Goal: Check status: Check status

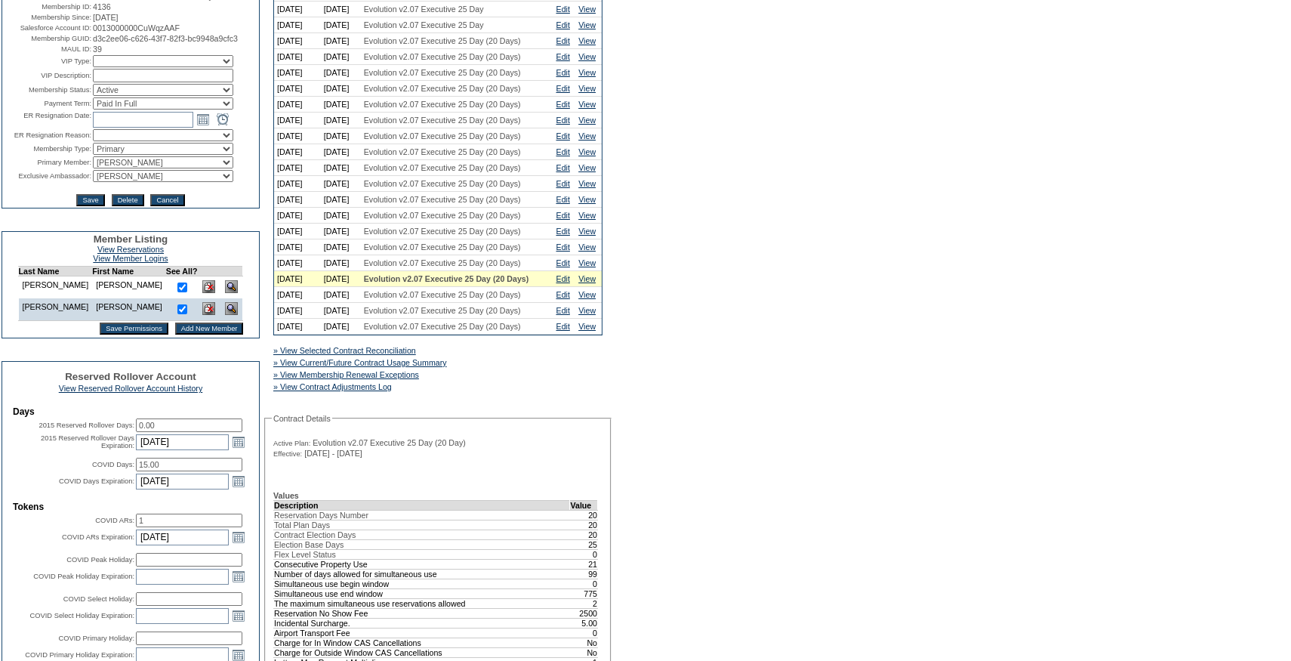
scroll to position [191, 0]
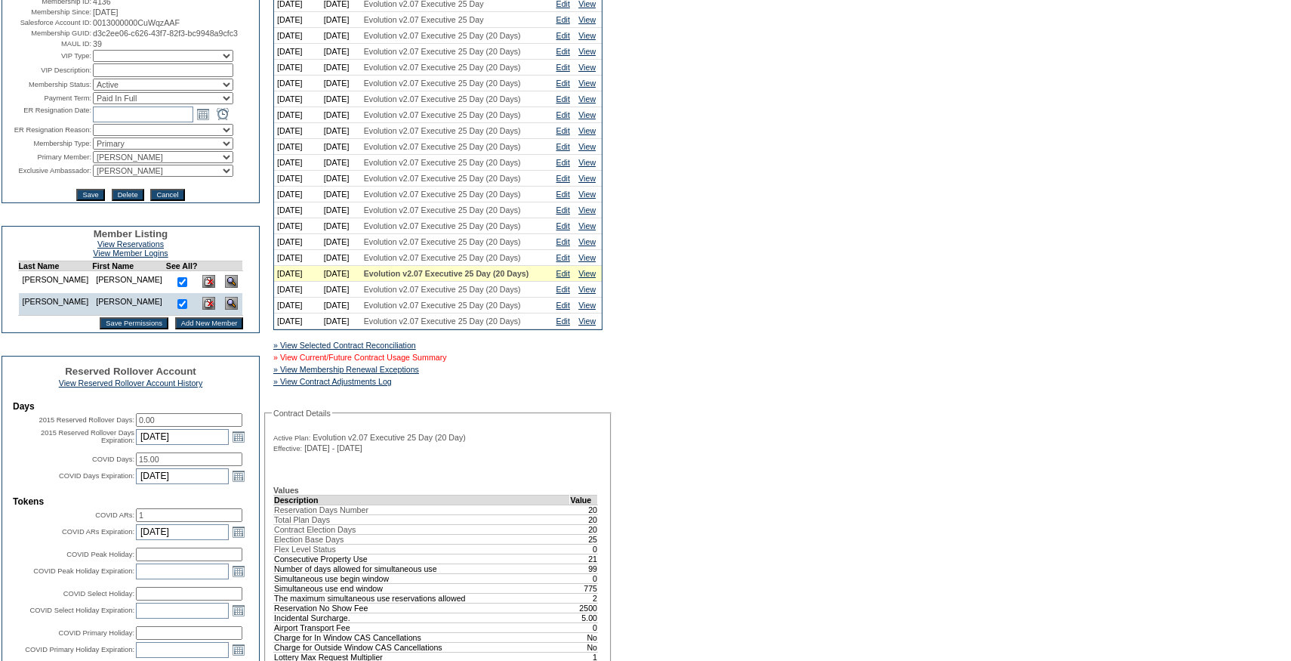
click at [447, 362] on link "» View Current/Future Contract Usage Summary" at bounding box center [360, 357] width 174 height 9
click at [378, 365] on div "» View Current/Future Contract Usage Summary" at bounding box center [386, 357] width 233 height 15
click at [378, 362] on link "» View Current/Future Contract Usage Summary" at bounding box center [360, 357] width 174 height 9
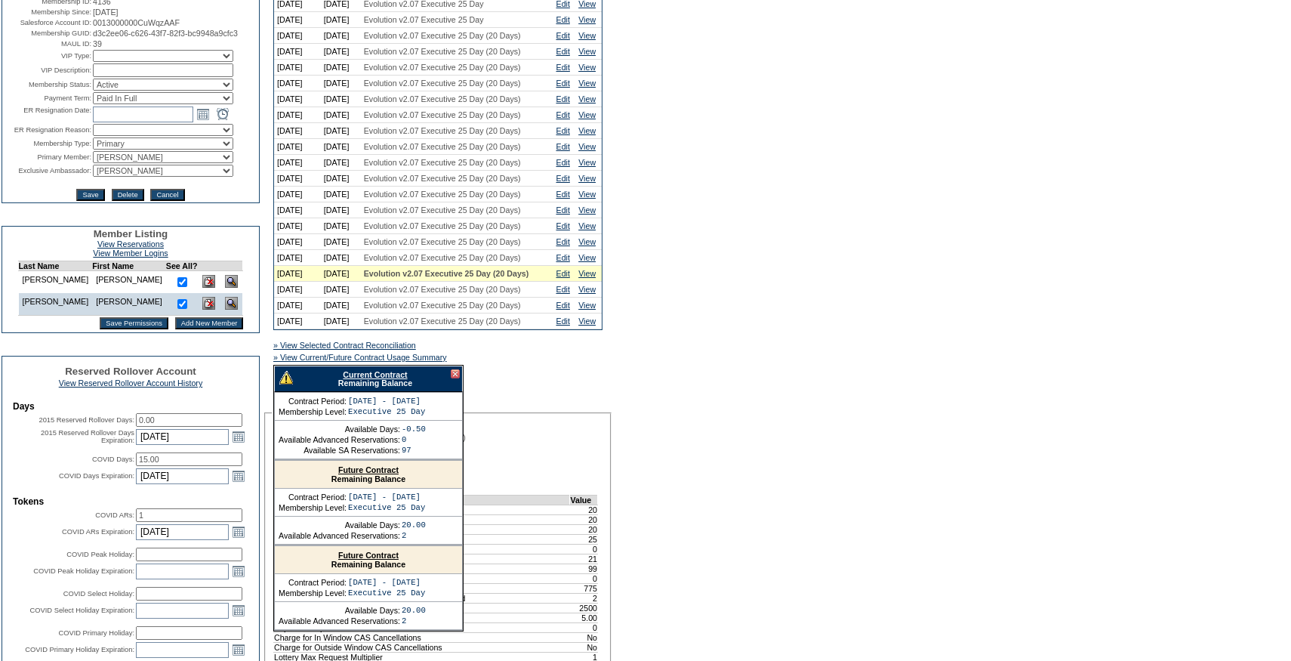
click at [370, 379] on link "Current Contract" at bounding box center [375, 374] width 64 height 9
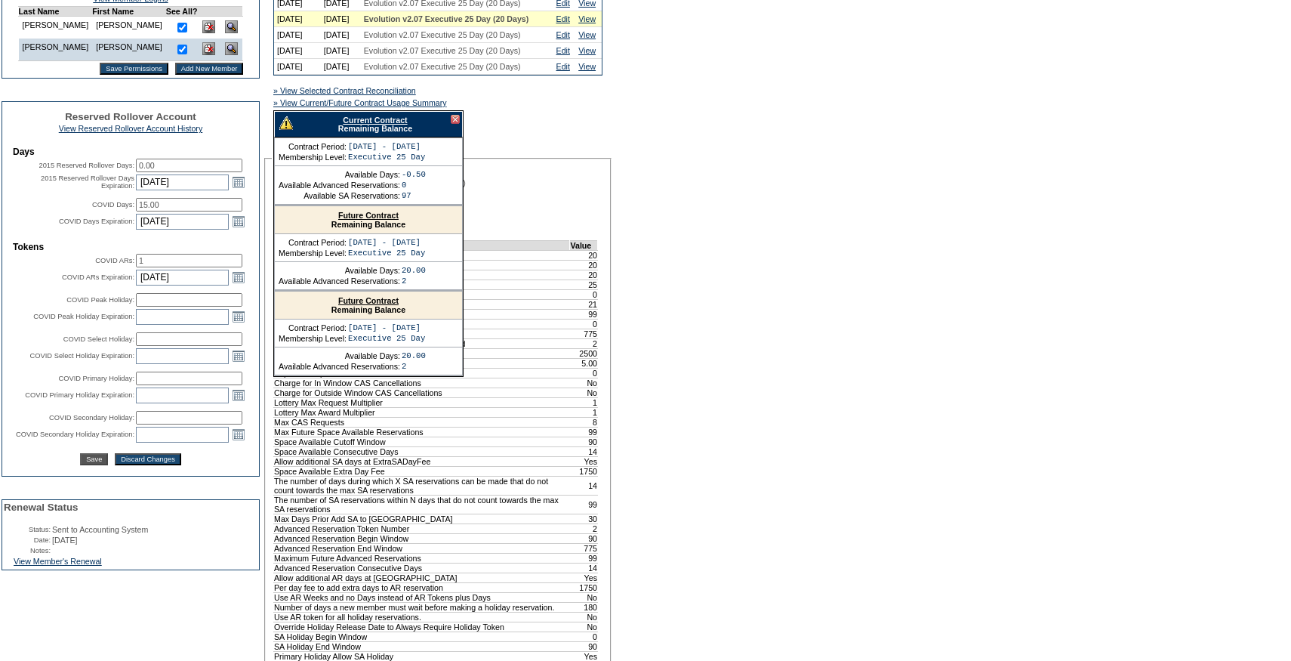
scroll to position [449, 0]
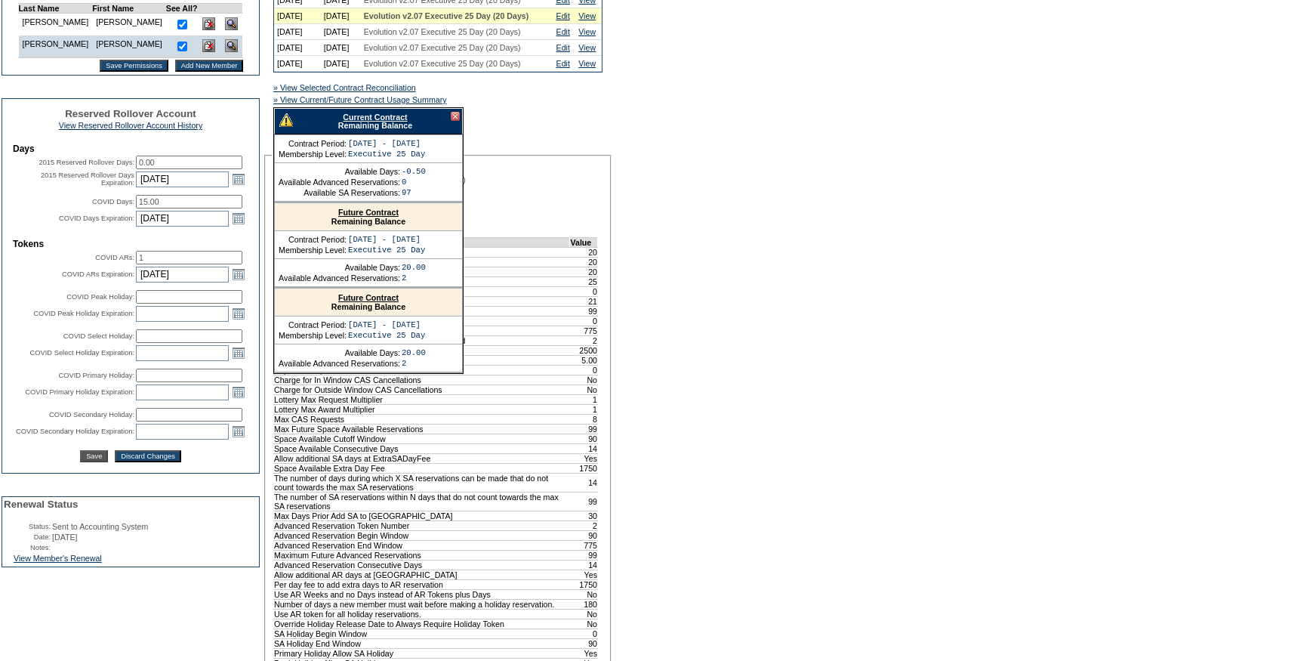
click at [457, 121] on div at bounding box center [455, 116] width 9 height 9
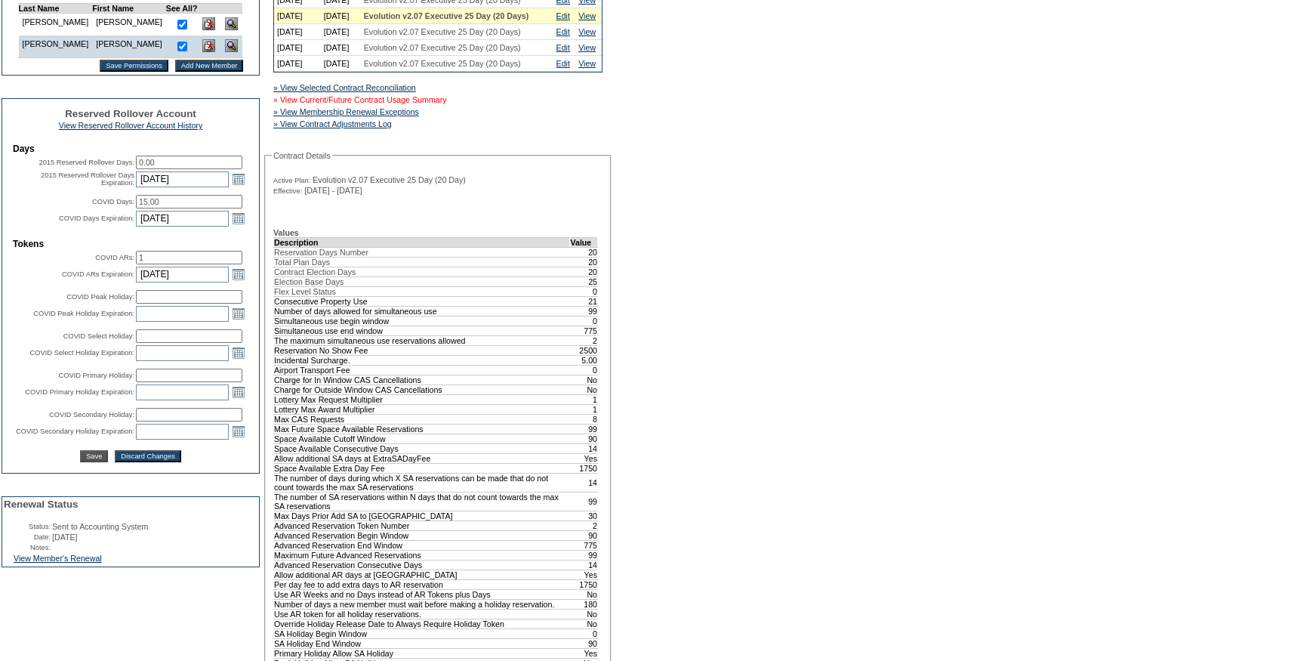
click at [444, 104] on link "» View Current/Future Contract Usage Summary" at bounding box center [360, 99] width 174 height 9
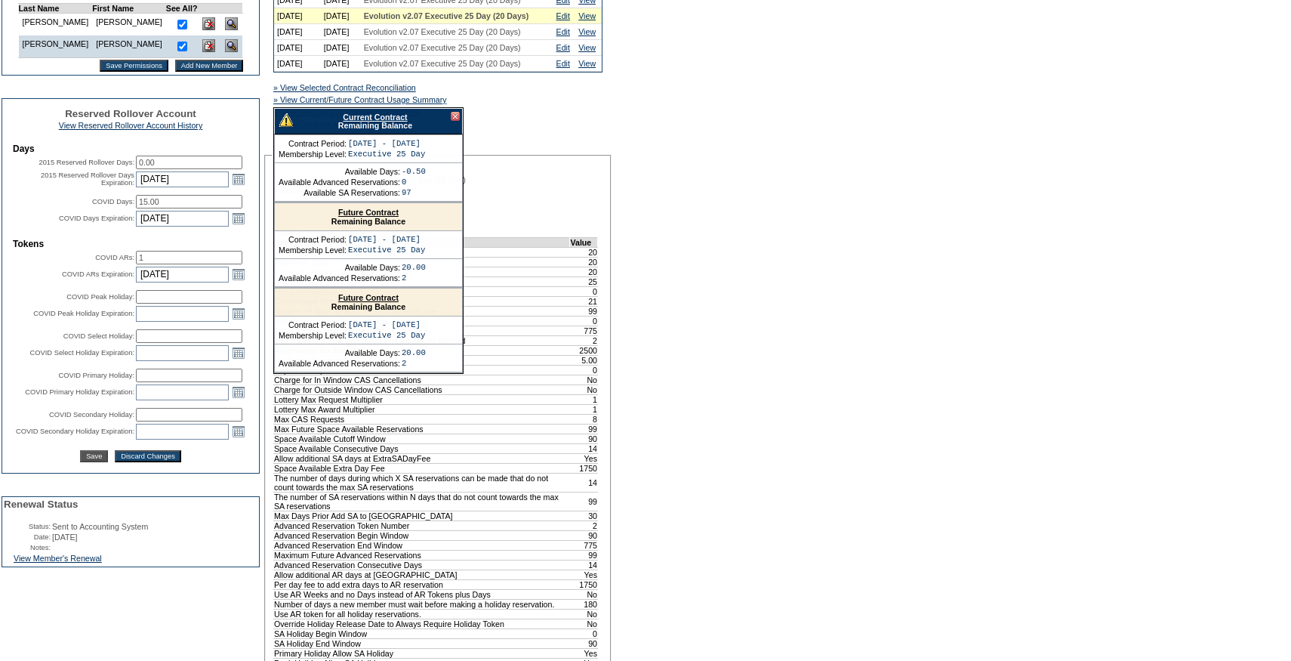
click at [389, 122] on link "Current Contract" at bounding box center [375, 117] width 64 height 9
click at [570, 5] on link "Edit" at bounding box center [564, -1] width 14 height 9
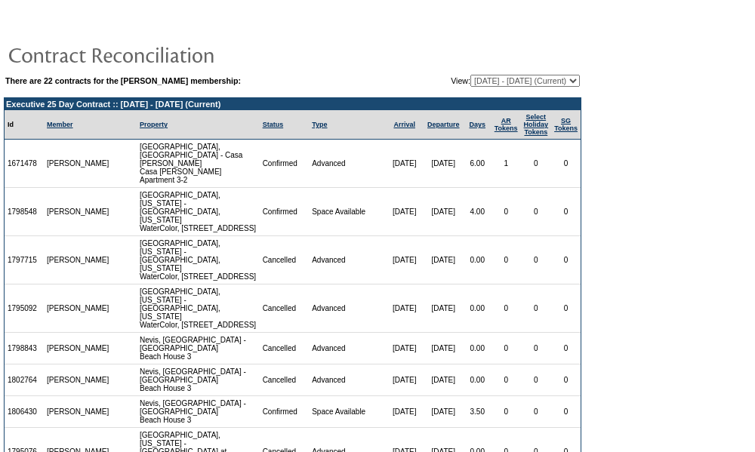
click at [518, 79] on select "09/18/07 - 09/30/08 10/01/08 - 09/30/09 10/01/09 - 09/30/10 10/01/10 - 09/30/11…" at bounding box center [524, 81] width 109 height 12
select select "124285"
click at [470, 75] on select "09/18/07 - 09/30/08 10/01/08 - 09/30/09 10/01/09 - 09/30/10 10/01/10 - 09/30/11…" at bounding box center [524, 81] width 109 height 12
